Goal: Find specific page/section: Find specific page/section

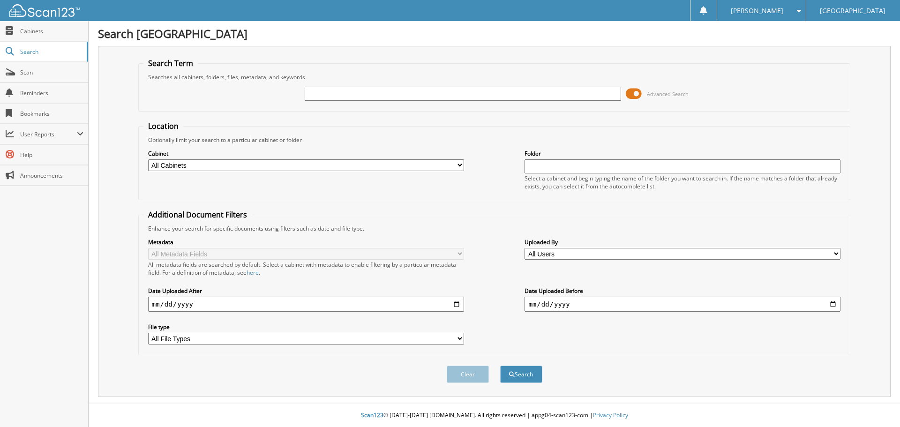
type input "0"
type input "503755"
click at [524, 373] on button "Search" at bounding box center [521, 374] width 42 height 17
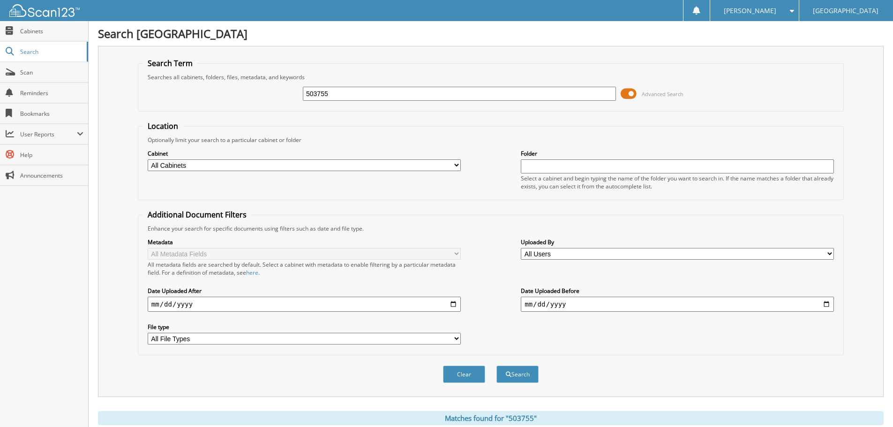
click at [630, 96] on span at bounding box center [629, 94] width 16 height 14
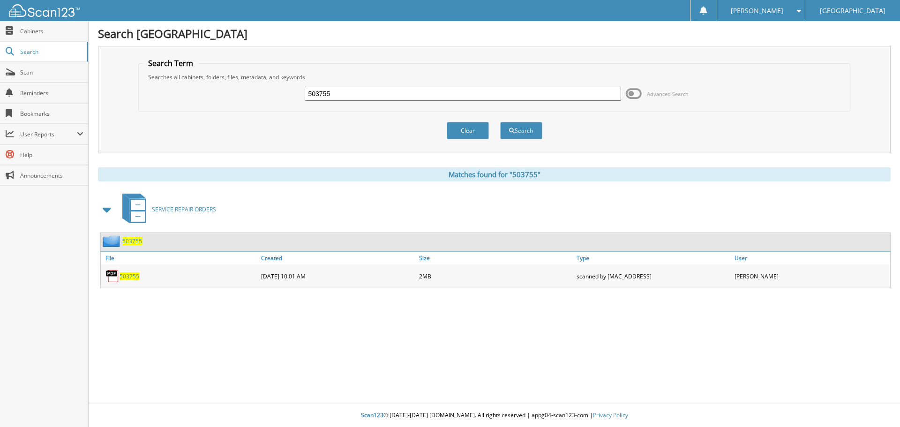
click at [120, 275] on span "503755" at bounding box center [130, 276] width 20 height 8
click at [132, 279] on span "503755" at bounding box center [130, 276] width 20 height 8
click at [471, 125] on button "Clear" at bounding box center [468, 130] width 42 height 17
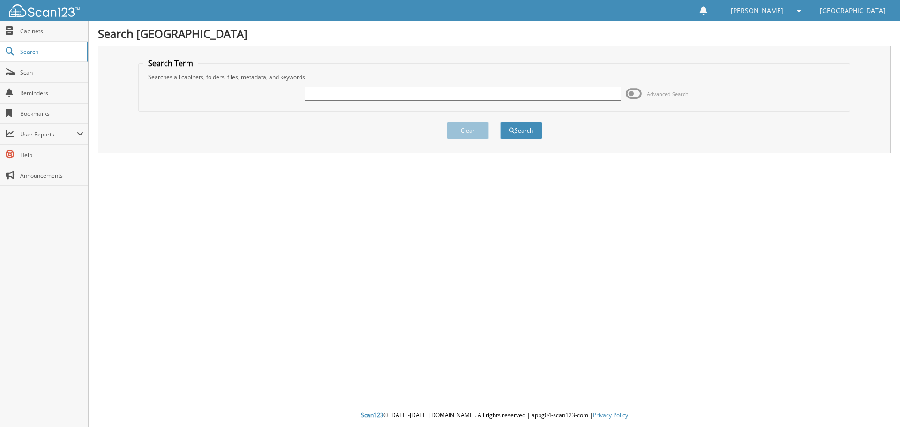
click at [402, 92] on input "text" at bounding box center [463, 94] width 316 height 14
type input "498897"
click at [500, 122] on button "Search" at bounding box center [521, 130] width 42 height 17
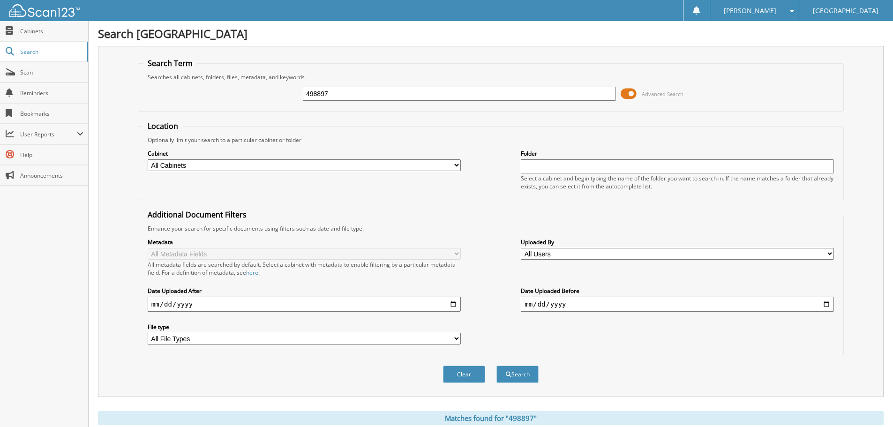
click at [630, 98] on span at bounding box center [629, 94] width 16 height 14
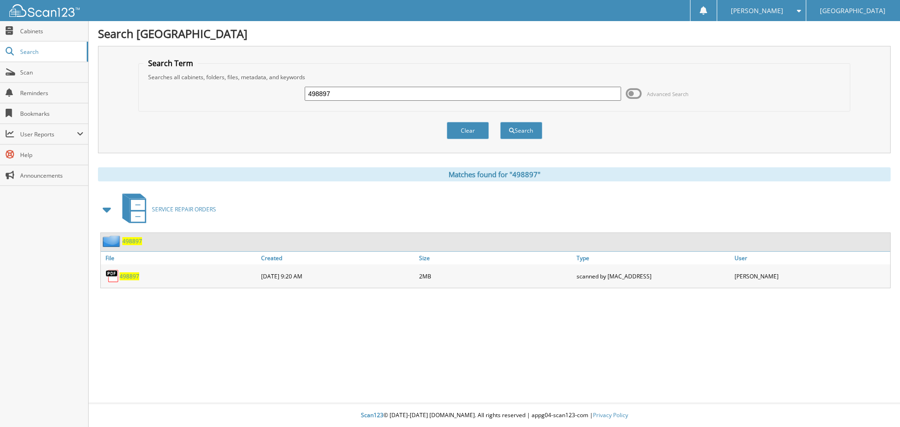
click at [131, 273] on span "498897" at bounding box center [130, 276] width 20 height 8
click at [478, 130] on button "Clear" at bounding box center [468, 130] width 42 height 17
